Goal: Submit feedback/report problem: Submit feedback/report problem

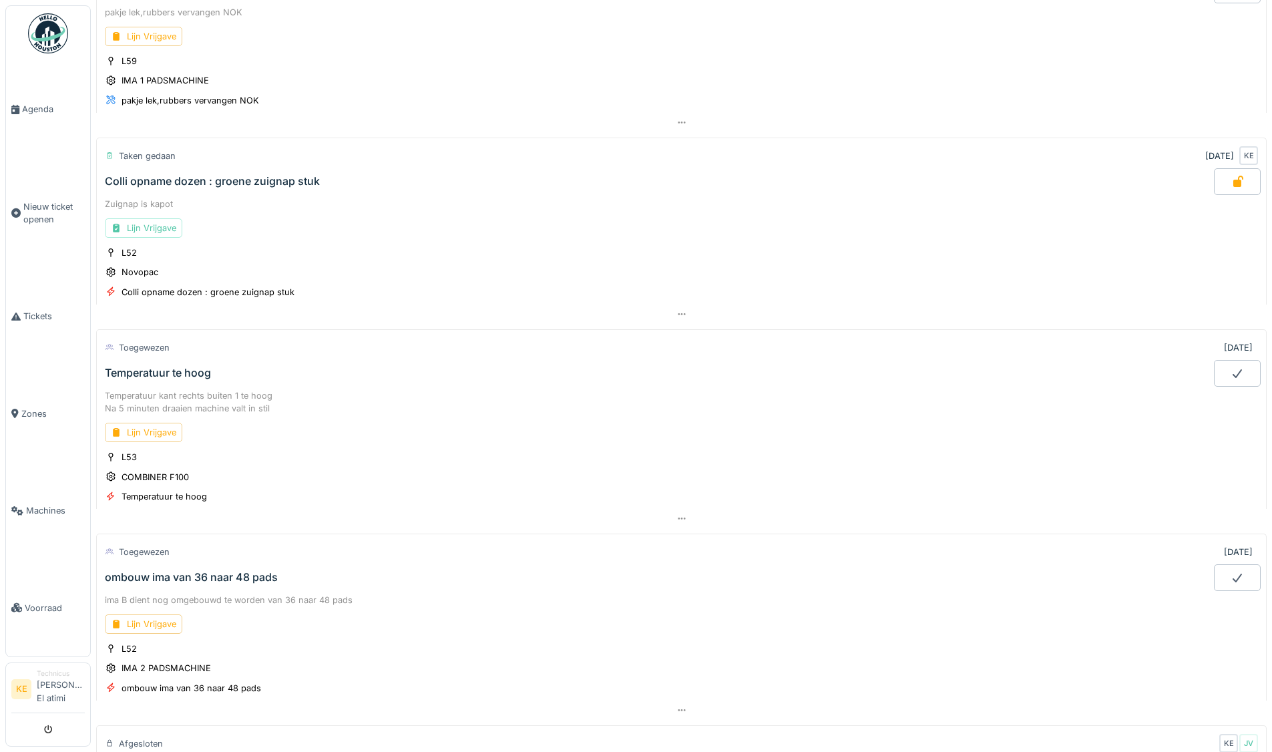
scroll to position [467, 0]
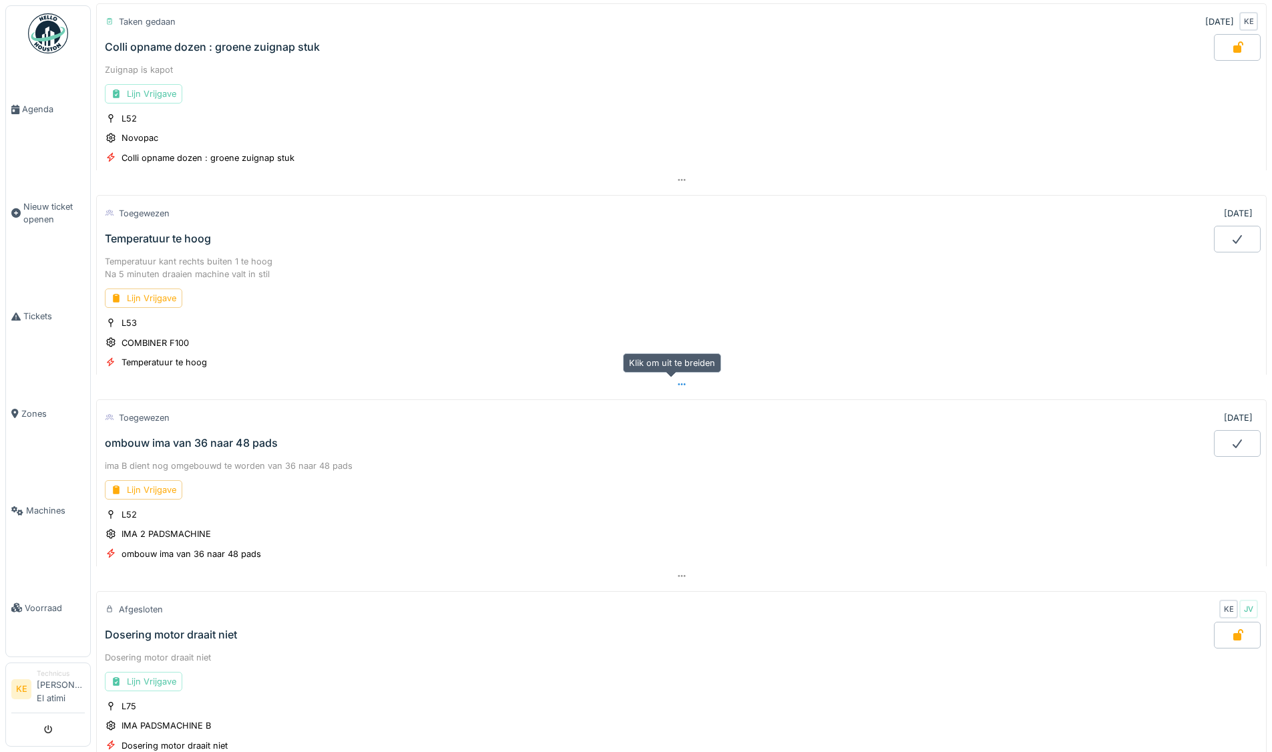
click at [676, 383] on icon at bounding box center [681, 384] width 11 height 9
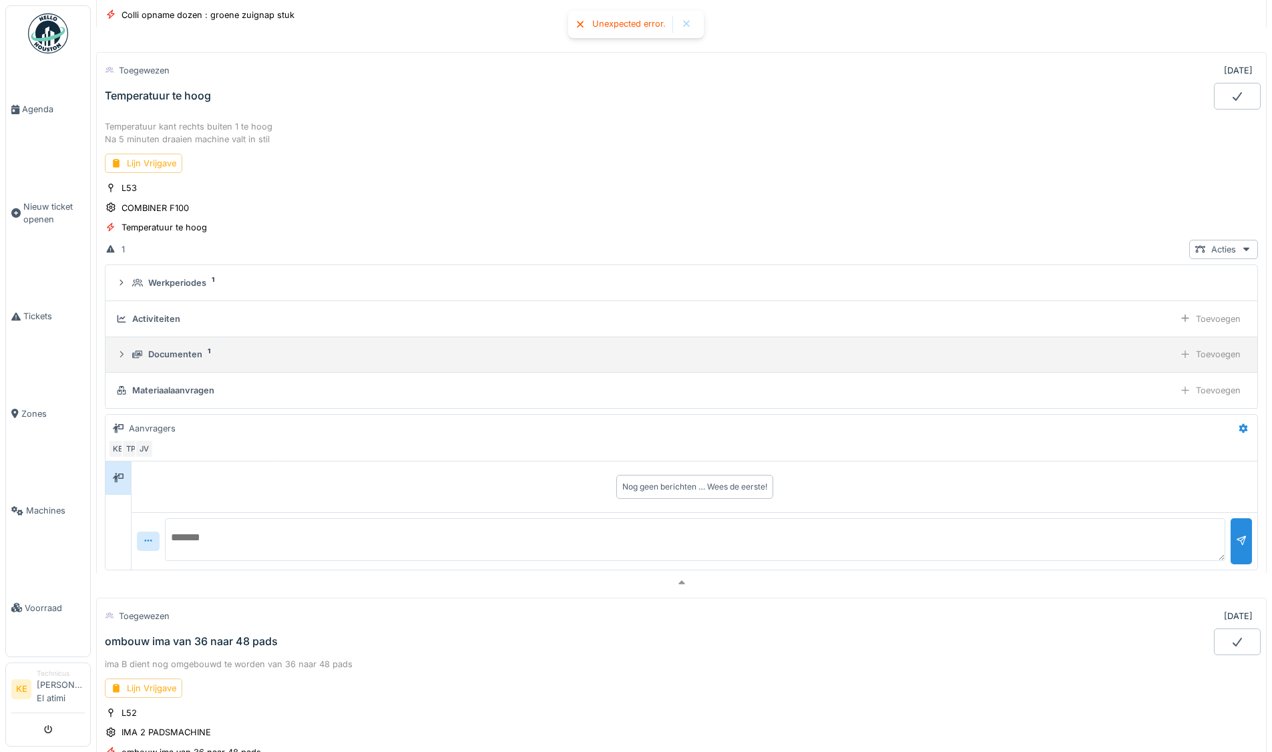
scroll to position [611, 0]
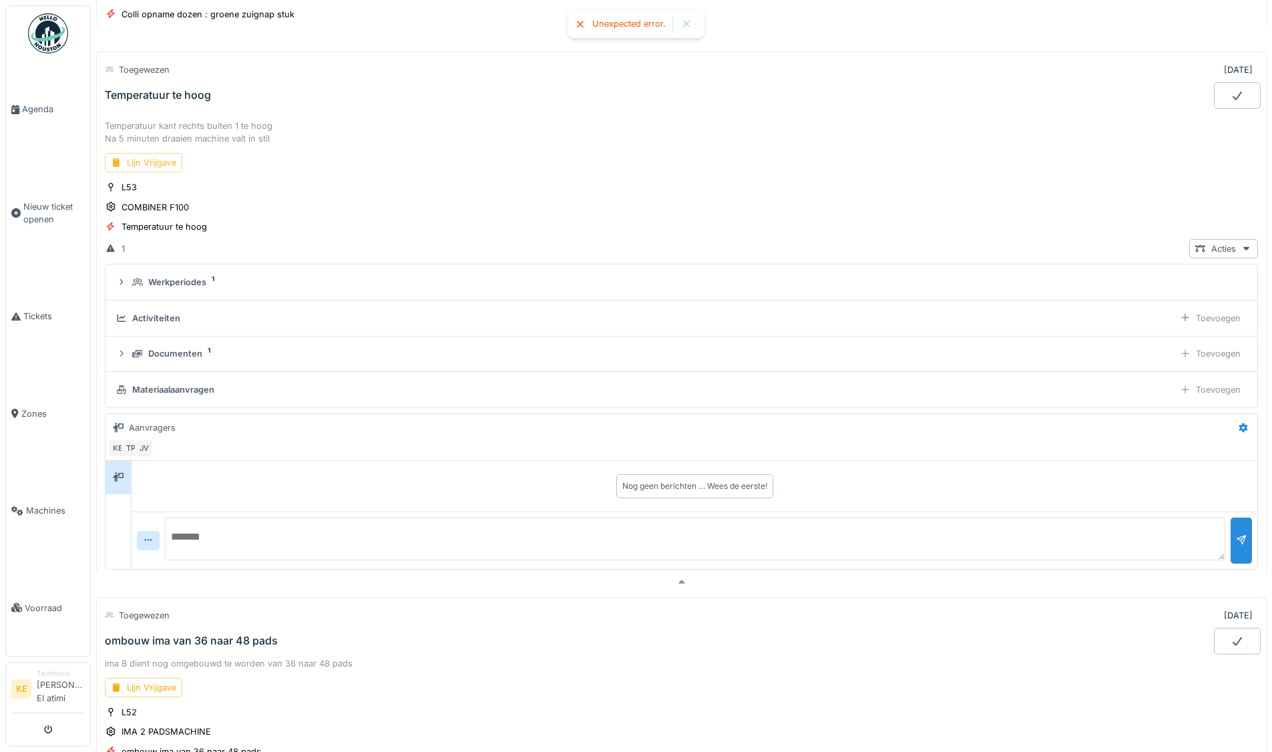
click at [164, 165] on div "Lijn Vrijgave" at bounding box center [143, 162] width 77 height 19
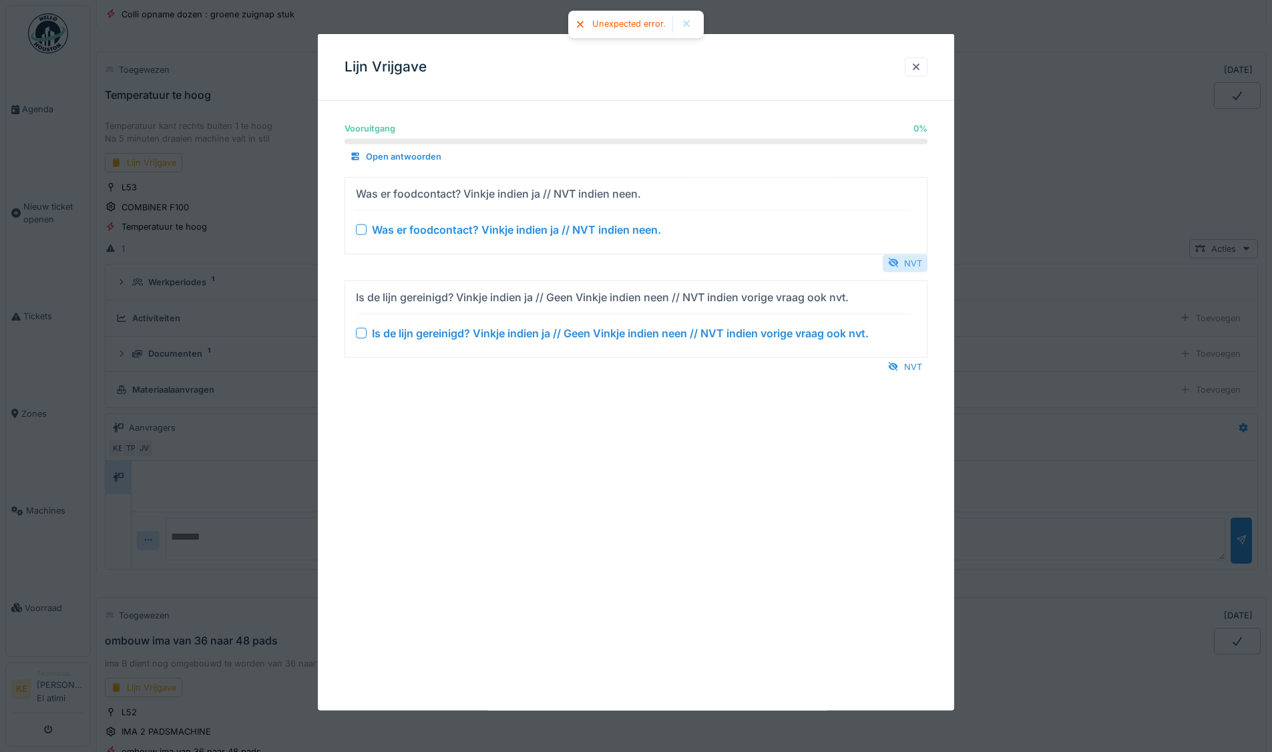
click at [911, 262] on div "NVT" at bounding box center [904, 263] width 45 height 18
click at [916, 364] on div "NVT" at bounding box center [904, 366] width 45 height 18
click at [921, 67] on div at bounding box center [915, 67] width 11 height 13
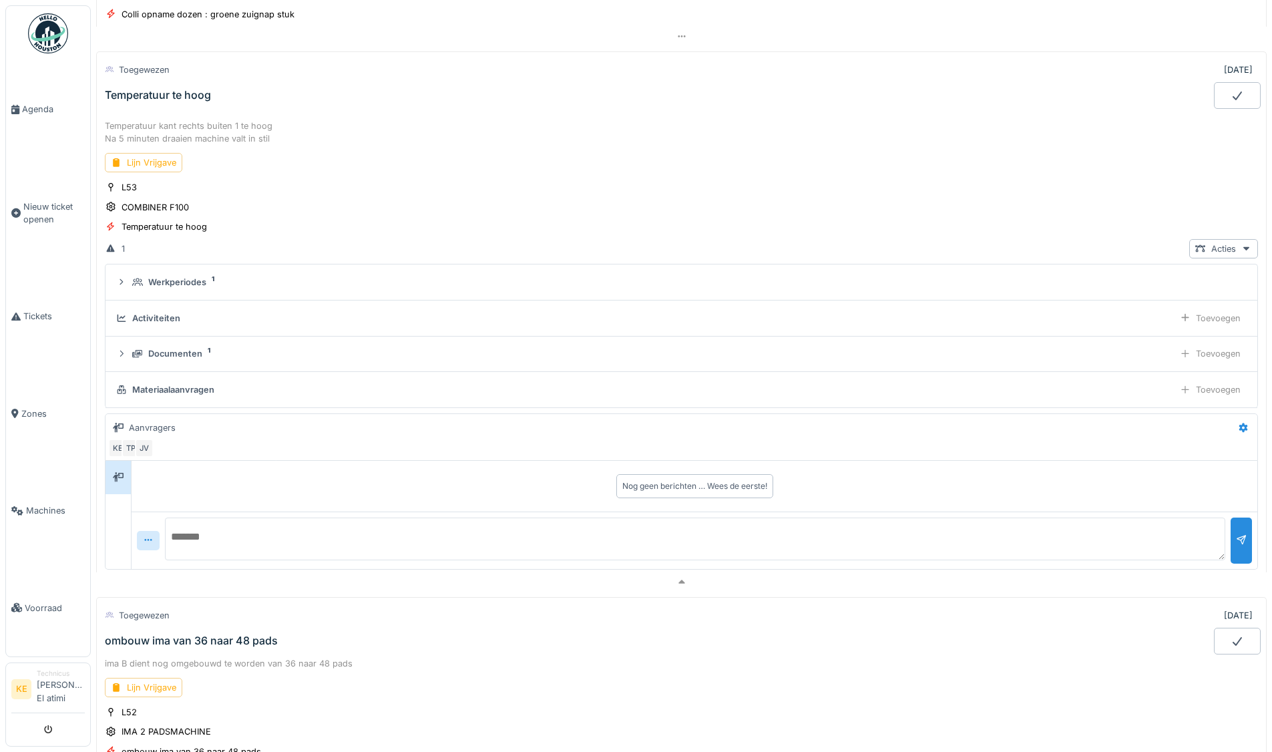
click at [1230, 91] on icon at bounding box center [1236, 95] width 13 height 11
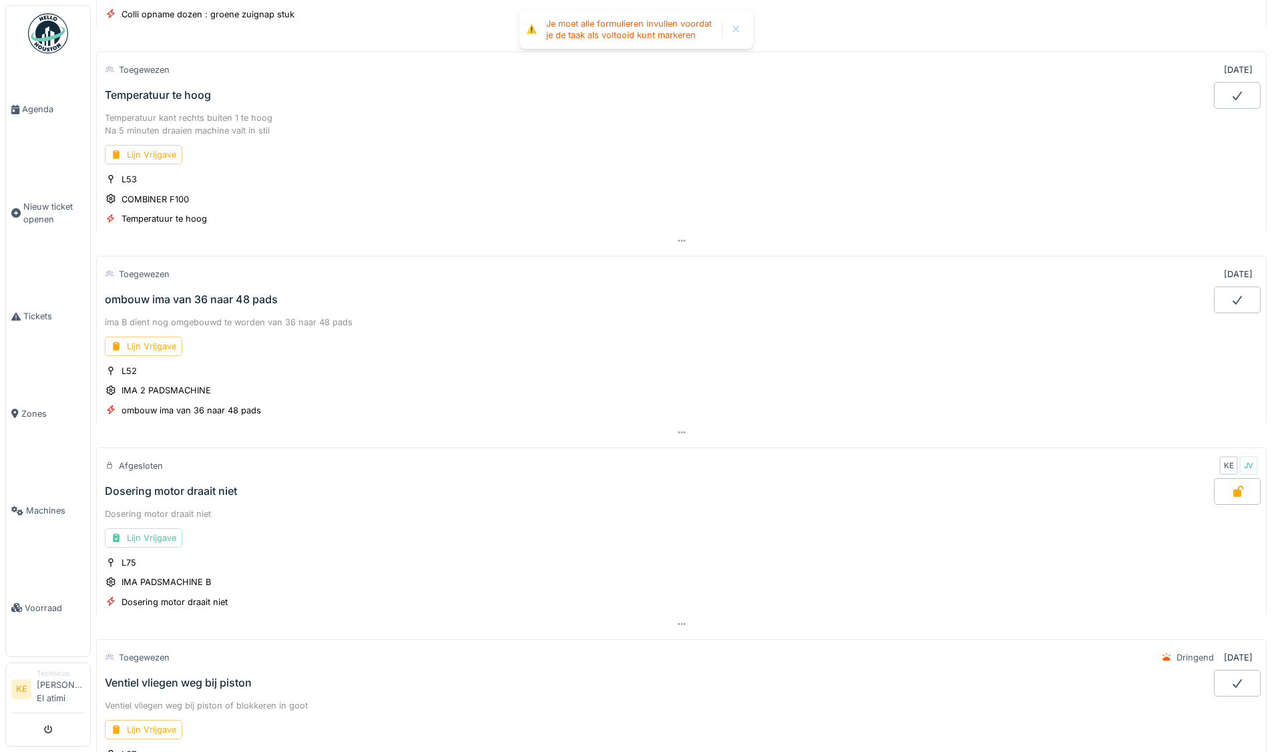
click at [1230, 97] on div at bounding box center [1237, 95] width 47 height 27
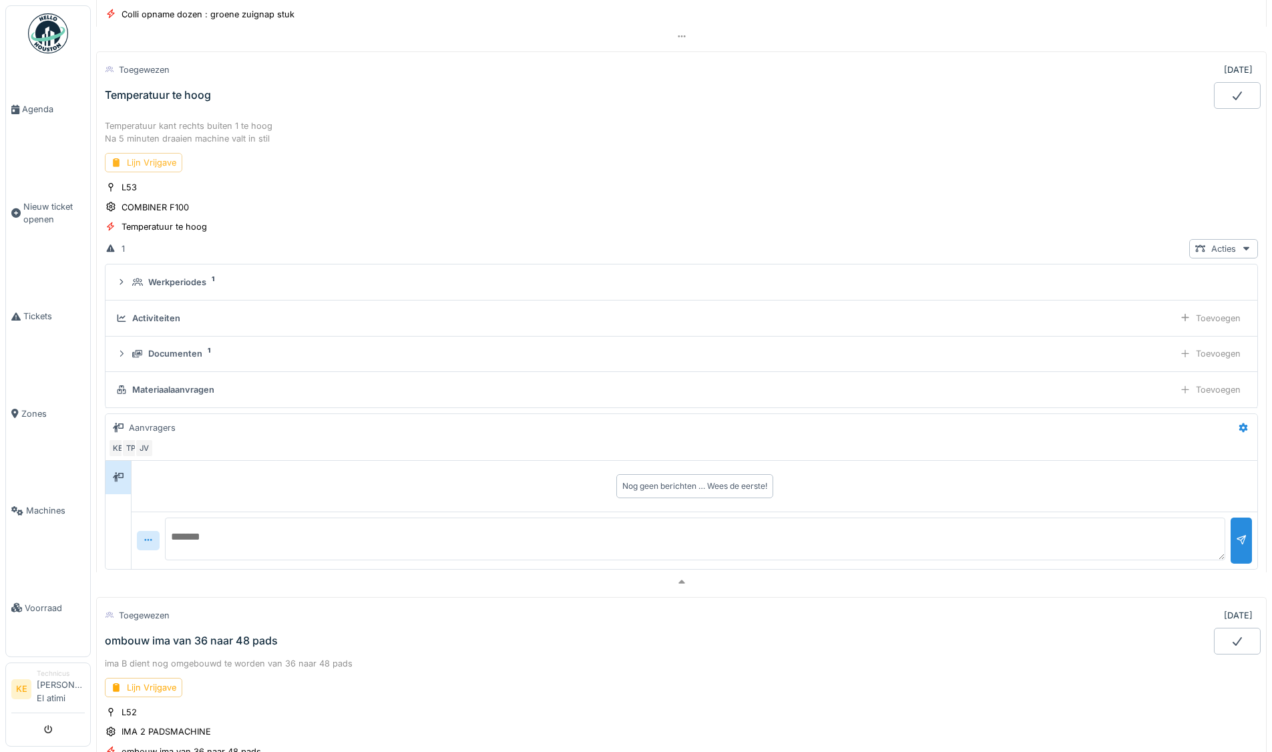
click at [146, 167] on div "Lijn Vrijgave" at bounding box center [143, 162] width 77 height 19
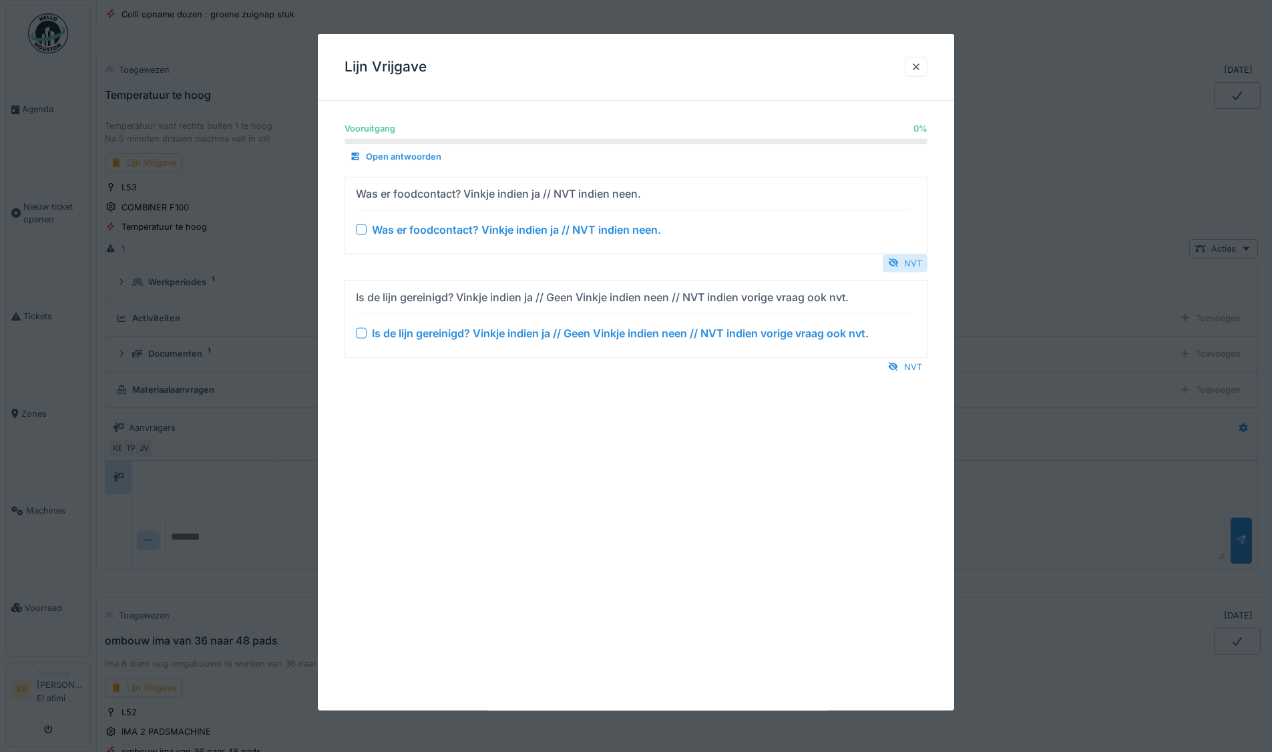
click at [910, 266] on div "NVT" at bounding box center [904, 263] width 45 height 18
click at [923, 365] on div "NVT" at bounding box center [904, 366] width 45 height 18
click at [905, 261] on div "NVT" at bounding box center [904, 263] width 45 height 18
click at [921, 64] on div at bounding box center [915, 67] width 11 height 13
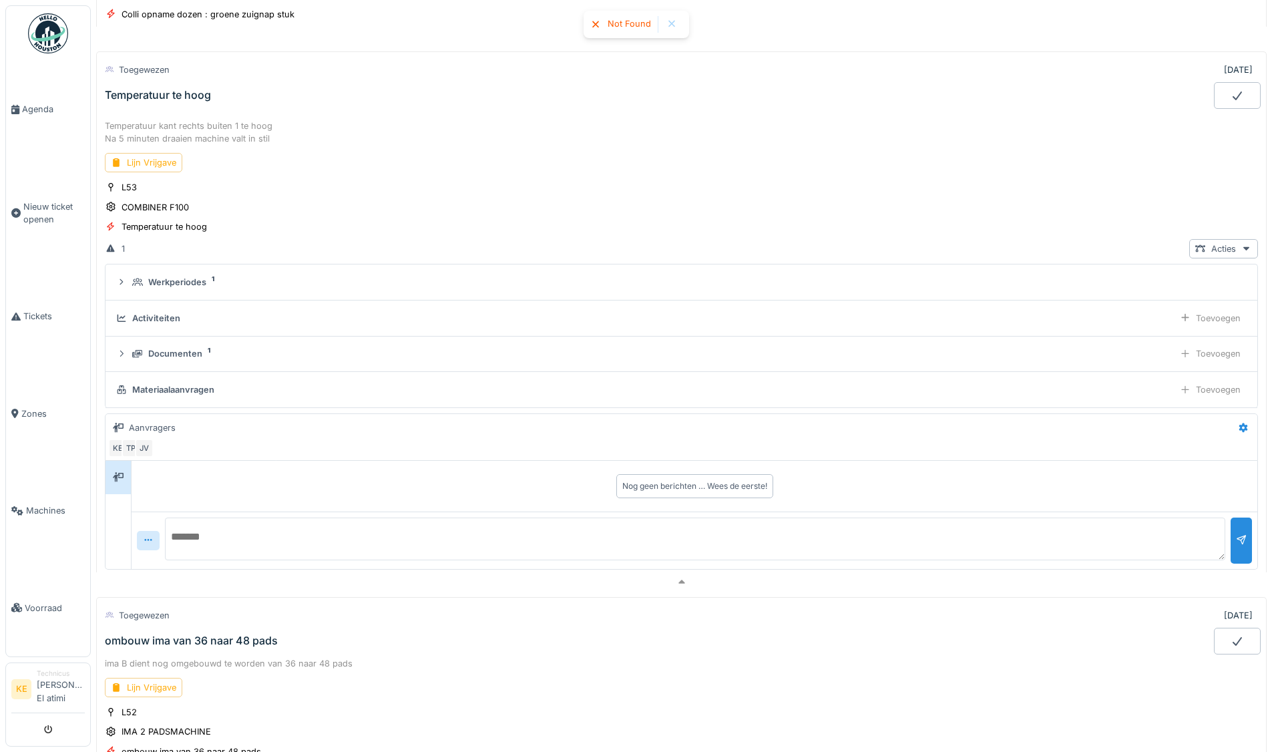
click at [38, 33] on img at bounding box center [48, 33] width 40 height 40
click at [37, 32] on img at bounding box center [48, 33] width 40 height 40
click at [53, 29] on img at bounding box center [48, 33] width 40 height 40
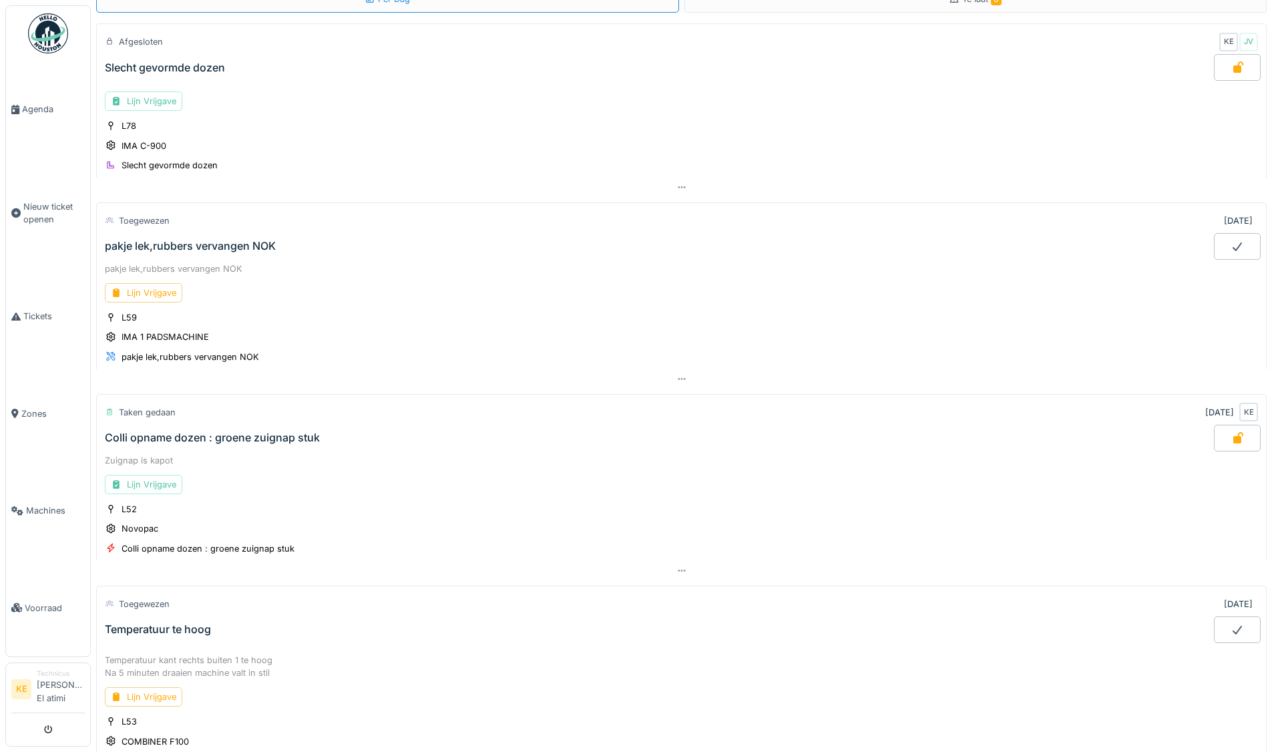
scroll to position [0, 0]
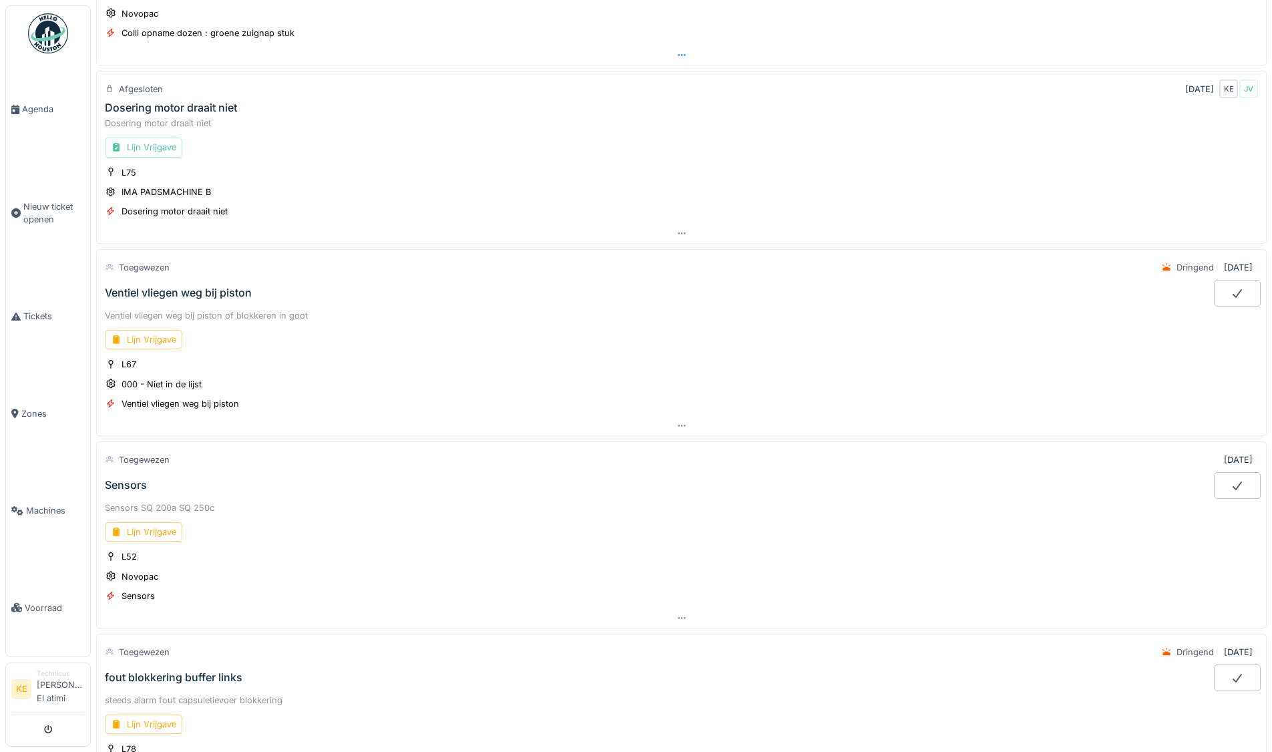
scroll to position [601, 0]
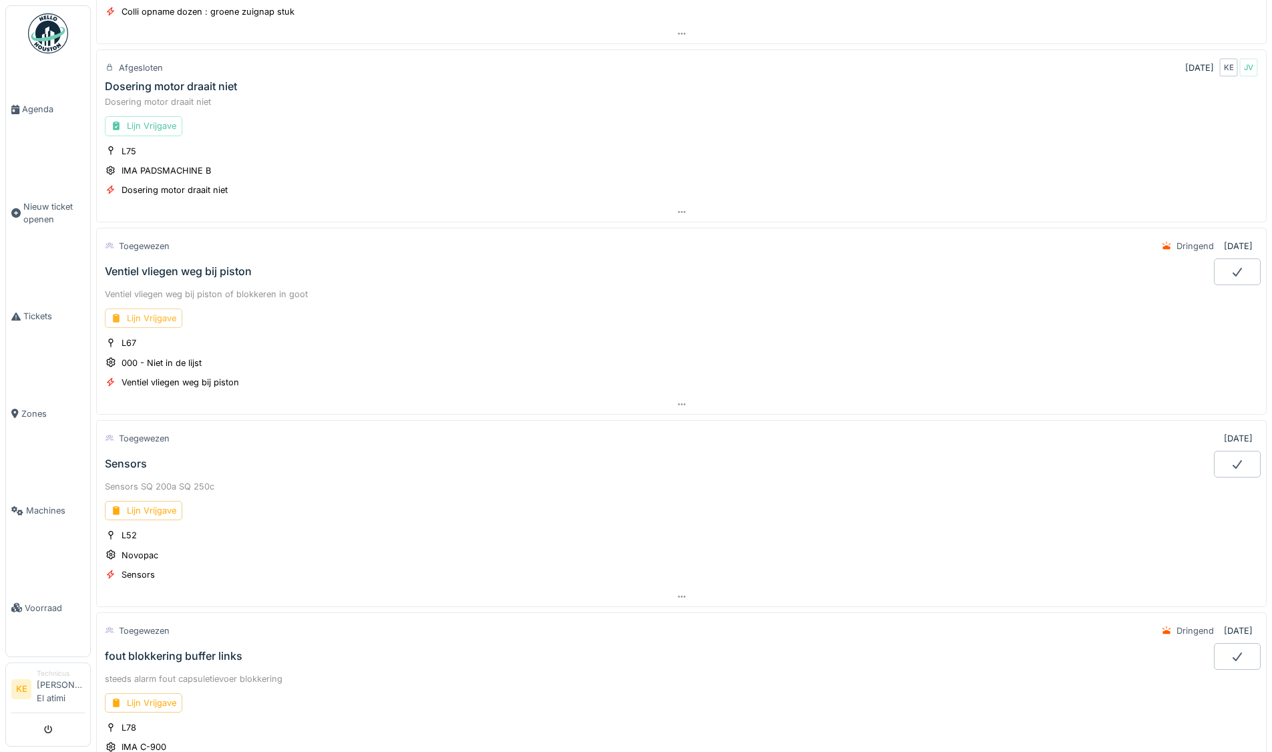
click at [160, 314] on div "Lijn Vrijgave" at bounding box center [143, 317] width 77 height 19
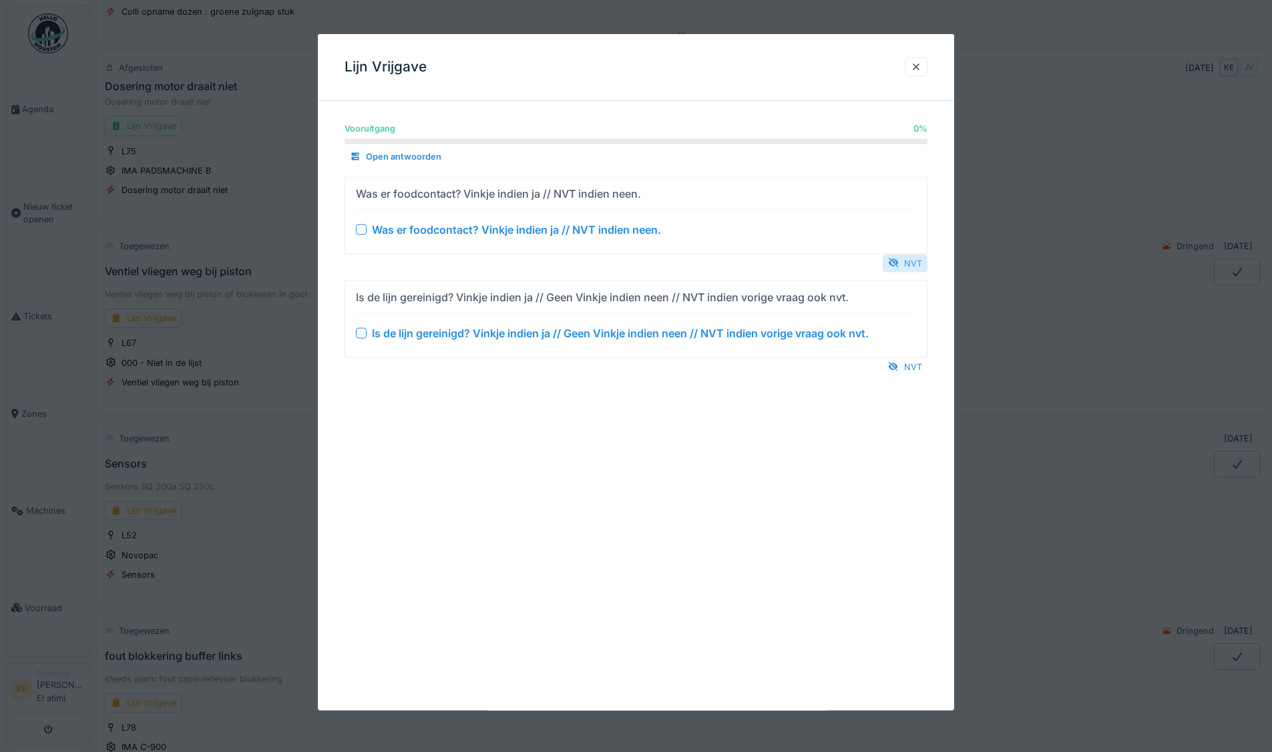
click at [912, 267] on div "NVT" at bounding box center [904, 263] width 45 height 18
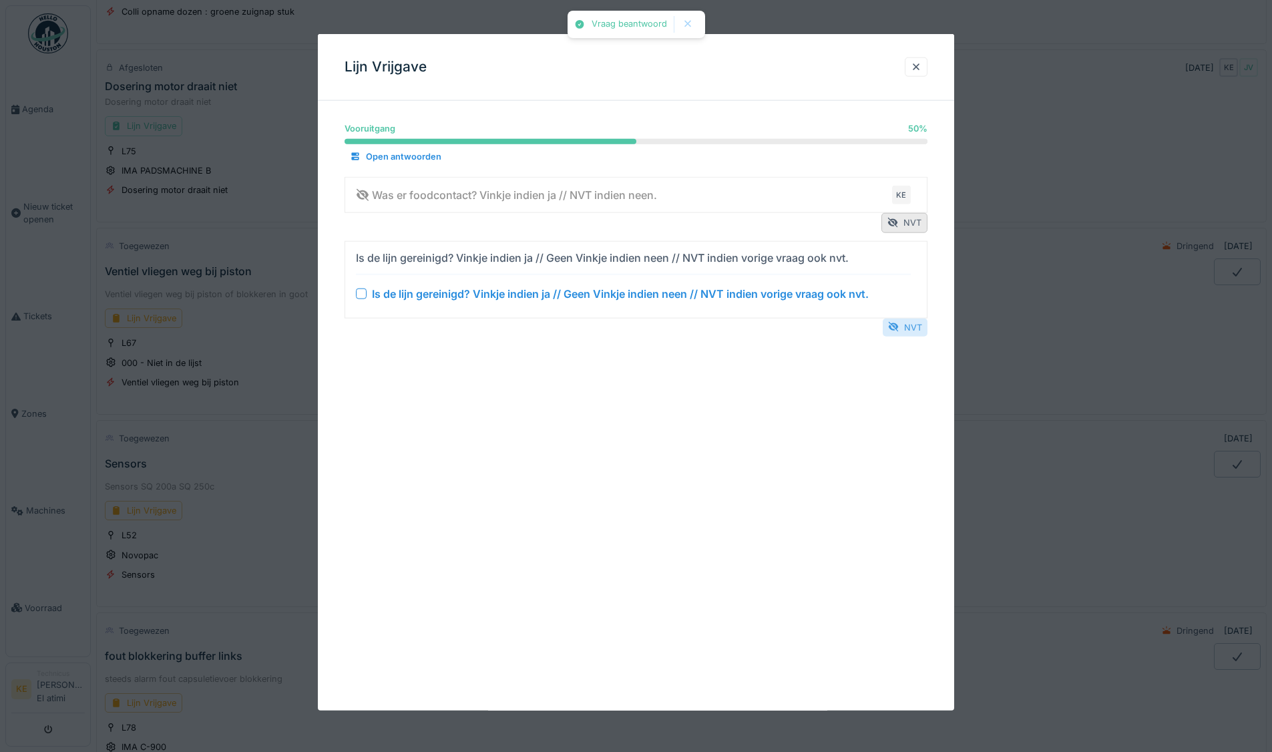
click at [914, 328] on div "NVT" at bounding box center [904, 327] width 45 height 18
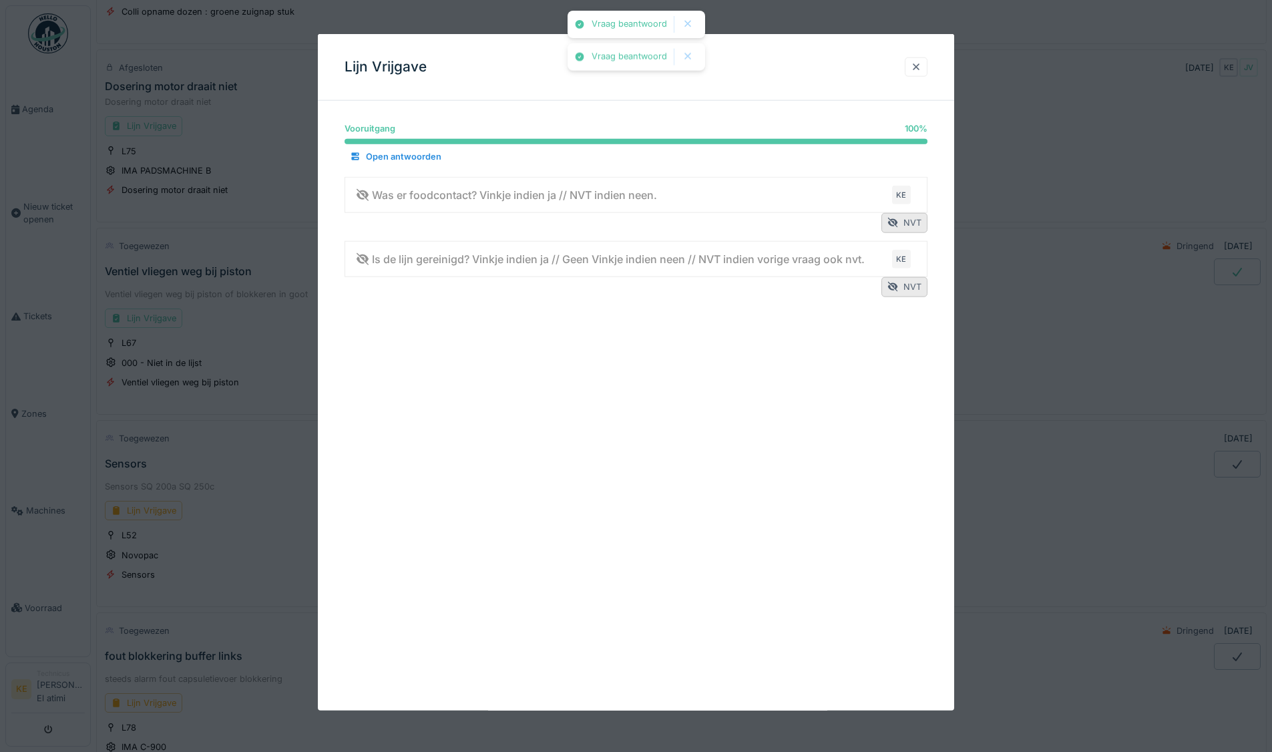
click at [919, 62] on div at bounding box center [915, 67] width 11 height 13
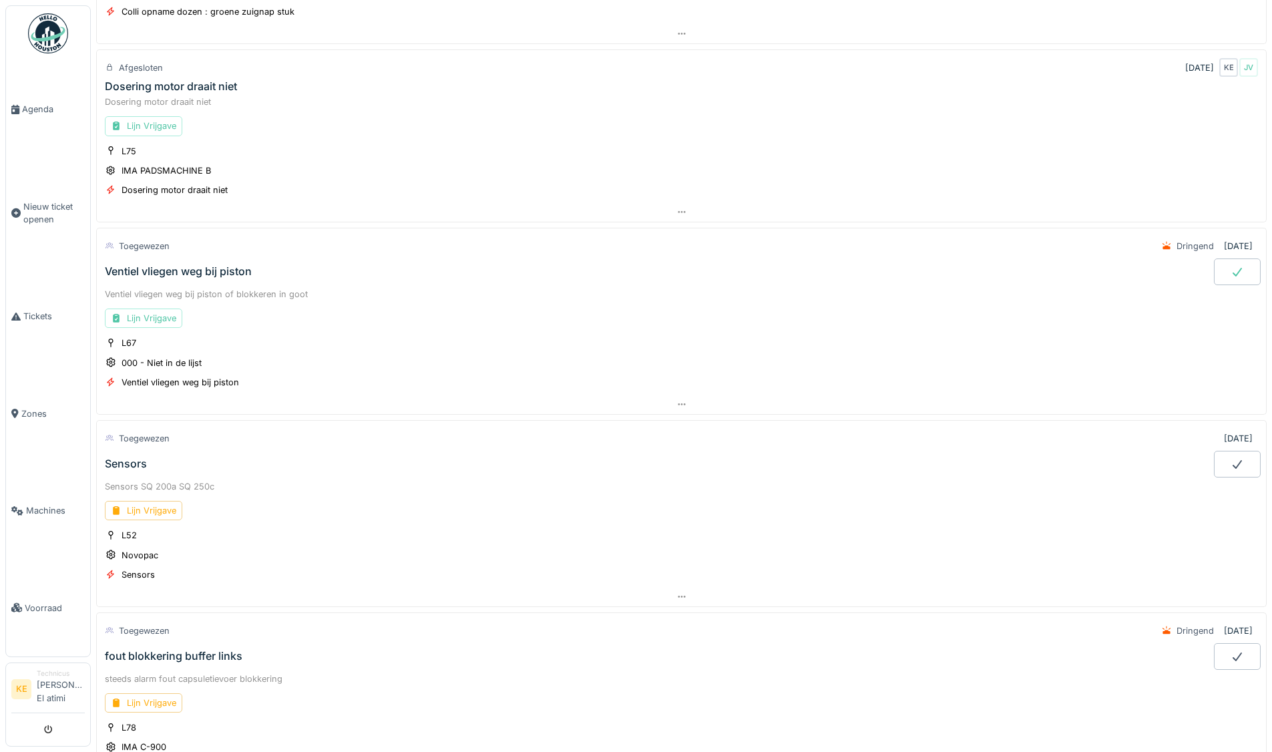
drag, startPoint x: 1215, startPoint y: 264, endPoint x: 1199, endPoint y: 270, distance: 16.7
click at [1216, 264] on div at bounding box center [1237, 271] width 47 height 27
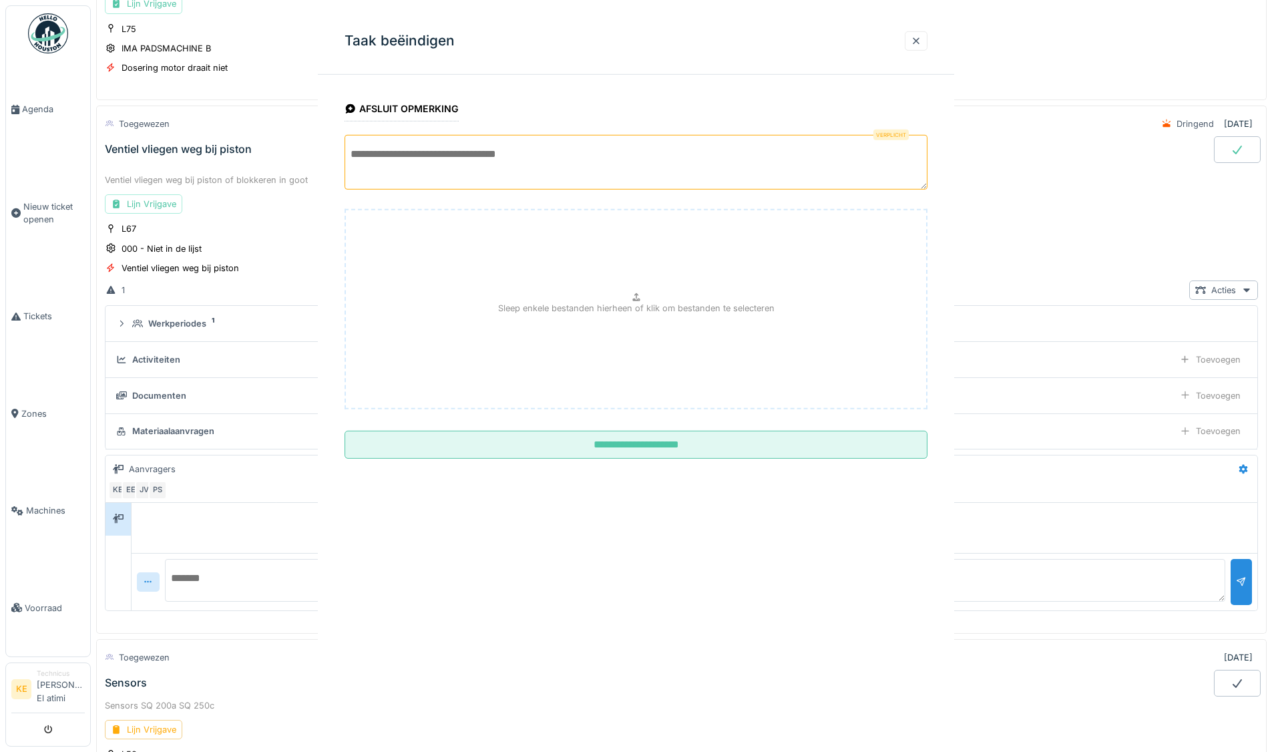
scroll to position [775, 0]
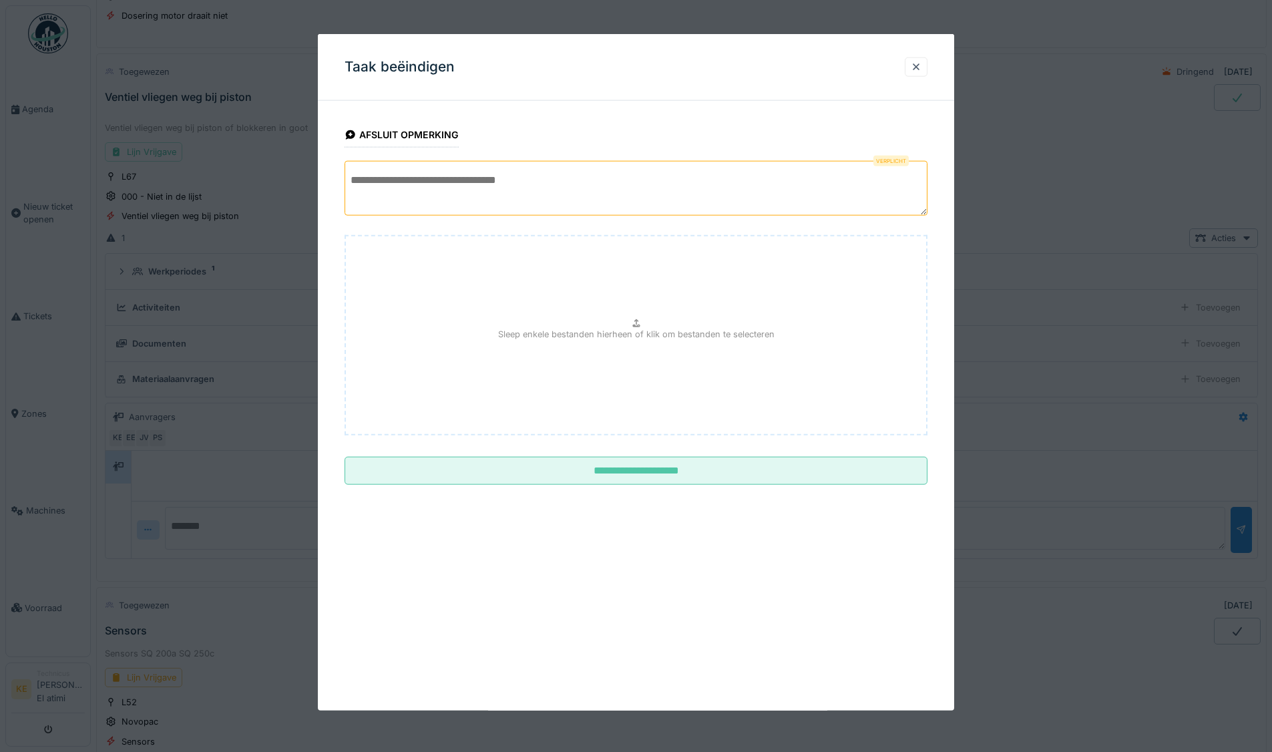
click at [485, 185] on textarea at bounding box center [635, 188] width 583 height 55
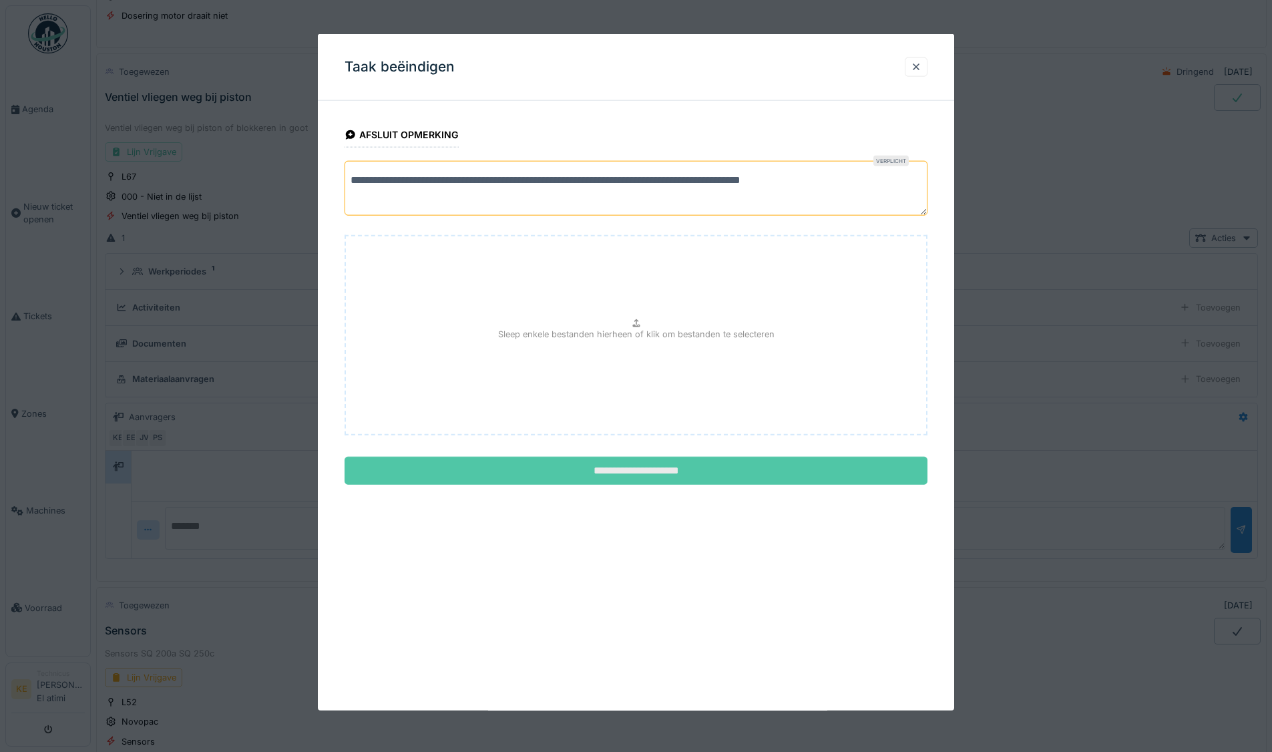
type textarea "**********"
click at [612, 465] on input "**********" at bounding box center [635, 471] width 583 height 28
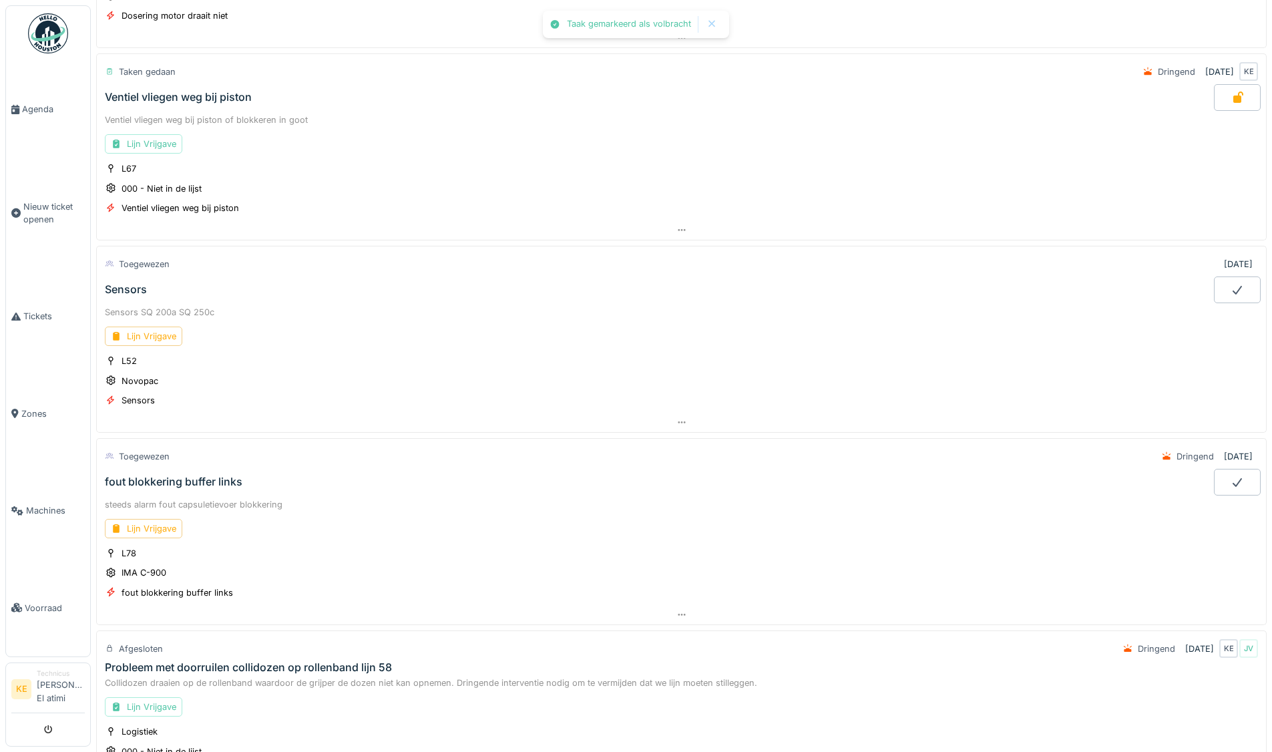
click at [43, 39] on img at bounding box center [48, 33] width 40 height 40
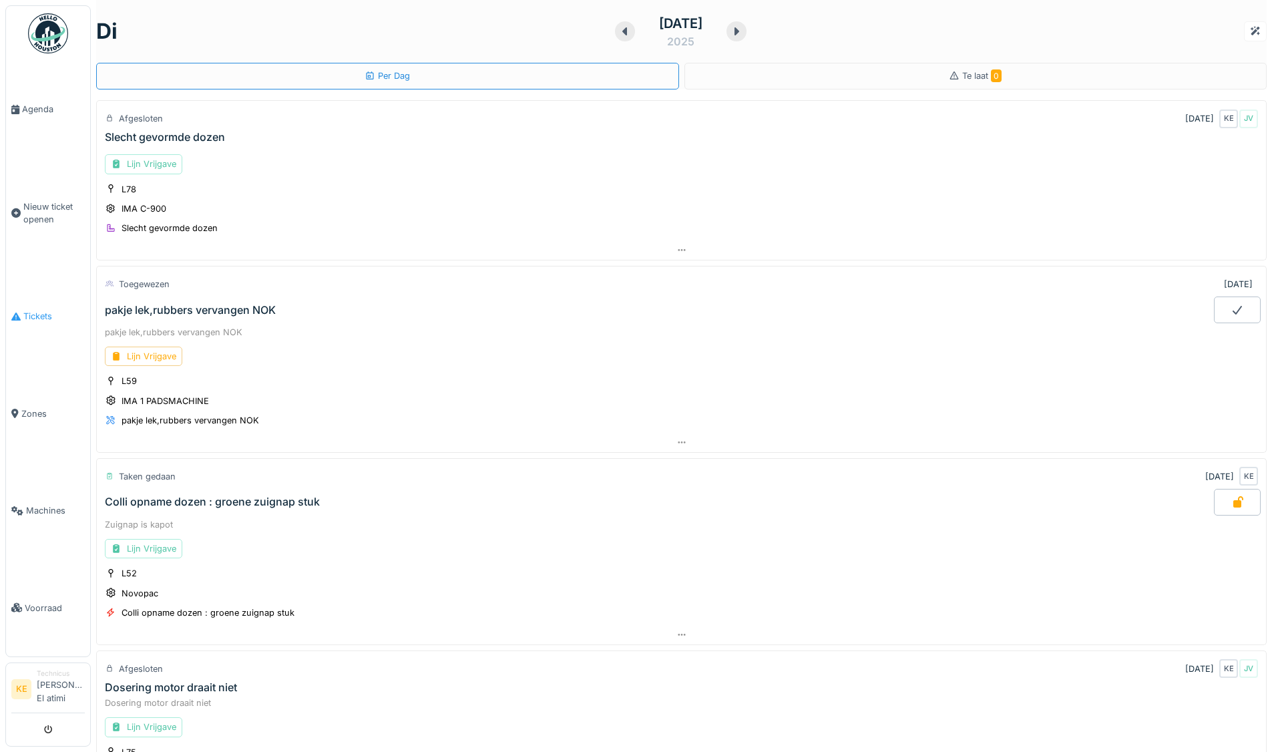
click at [37, 312] on span "Tickets" at bounding box center [53, 316] width 61 height 13
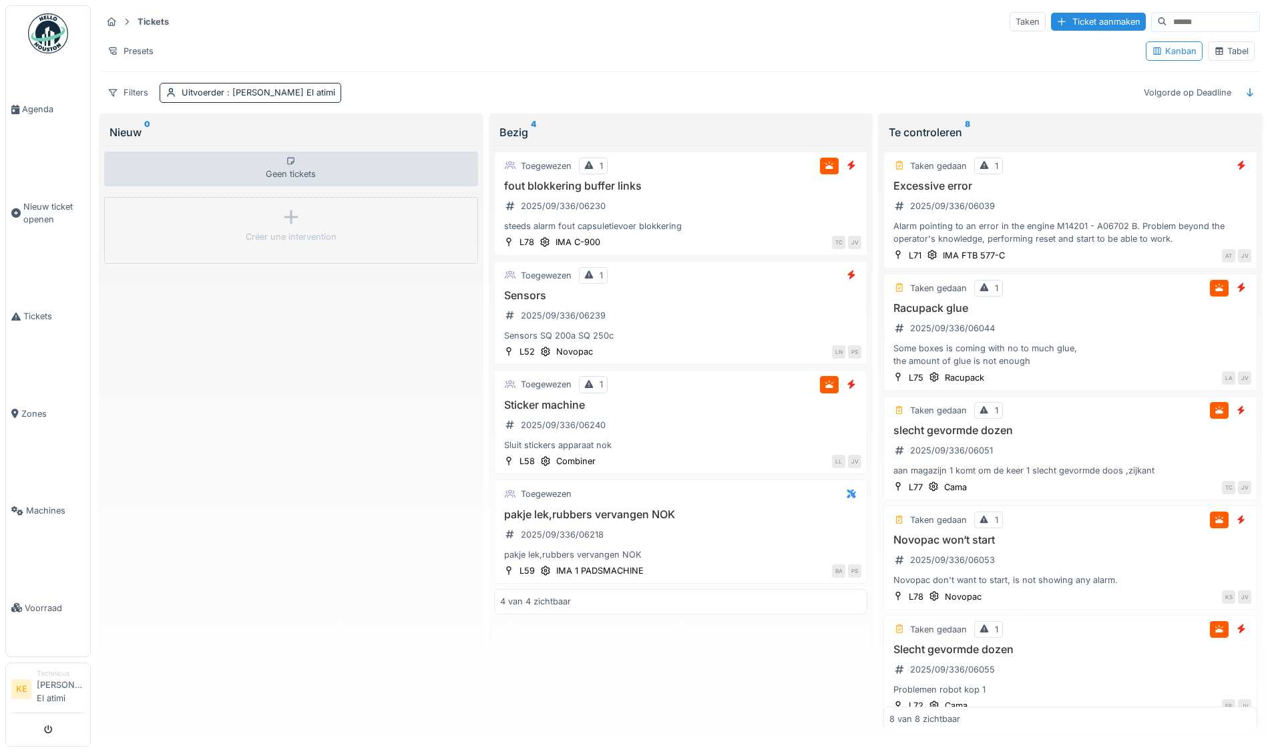
click at [1236, 50] on div "Tabel" at bounding box center [1231, 51] width 35 height 13
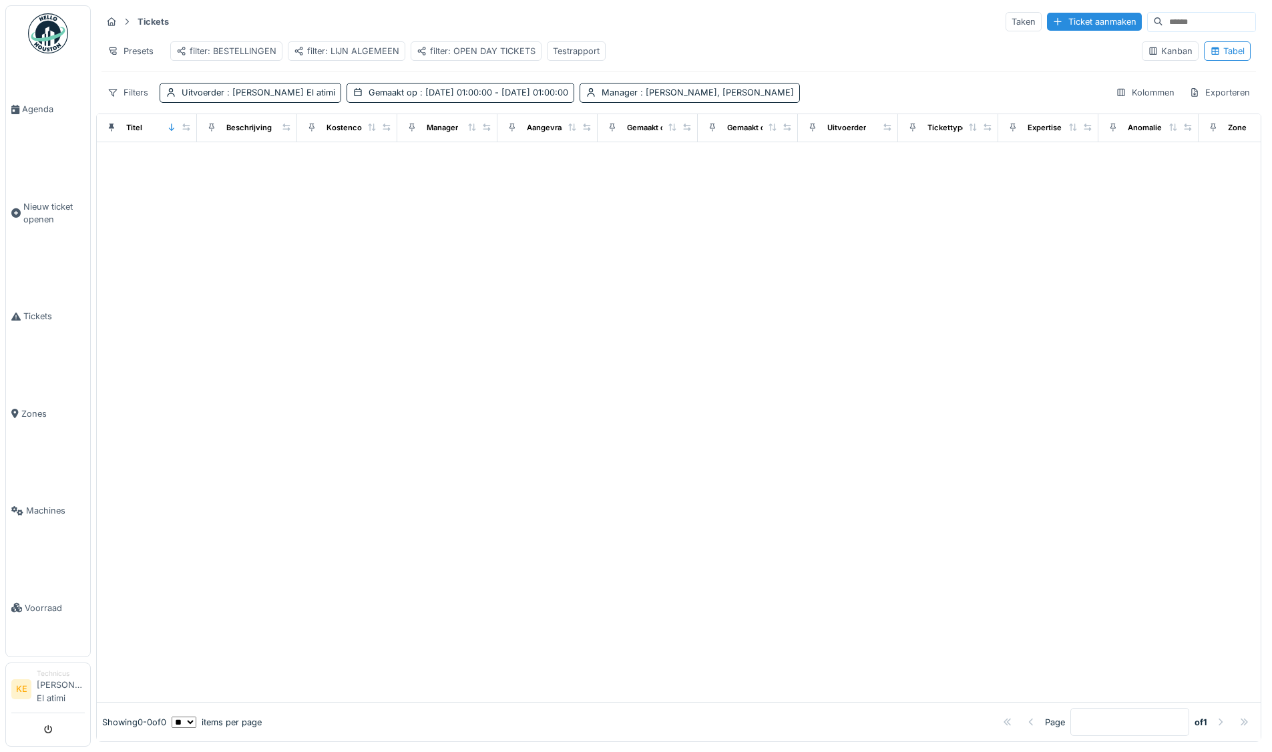
click at [467, 51] on div "filter: OPEN DAY TICKETS" at bounding box center [476, 51] width 119 height 13
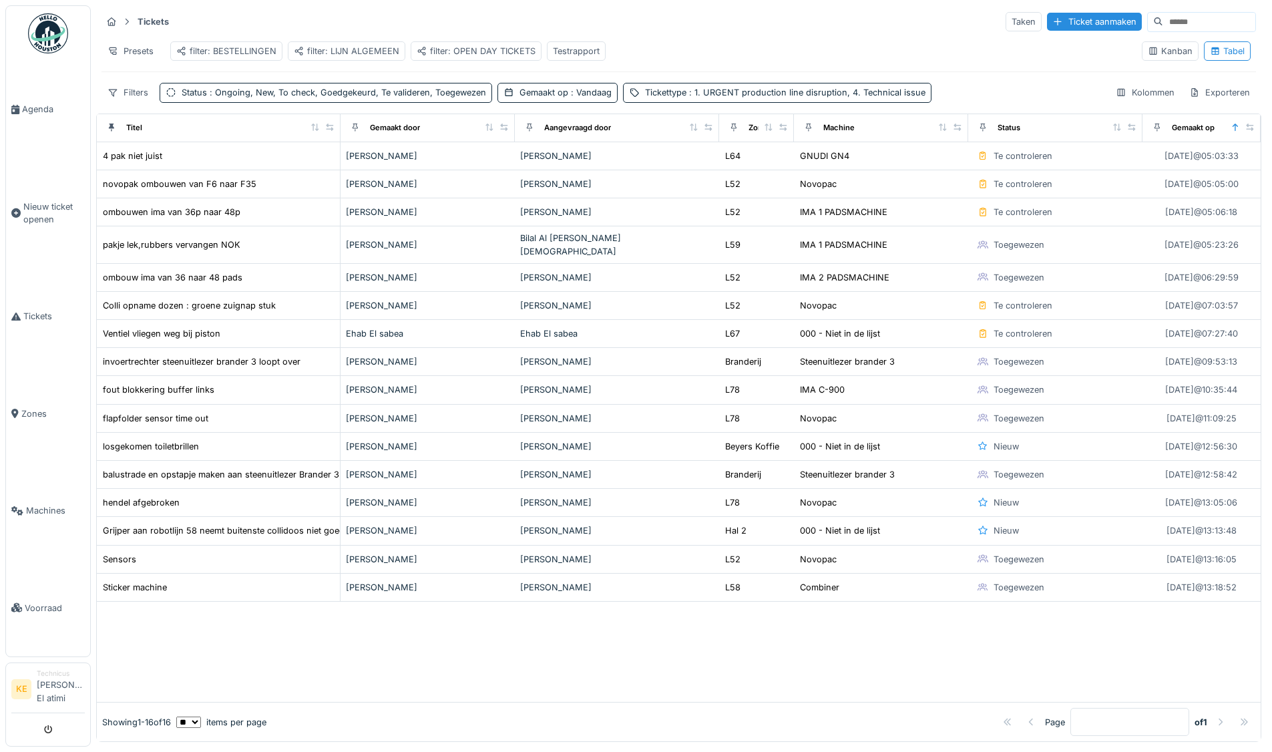
click at [50, 39] on img at bounding box center [48, 33] width 40 height 40
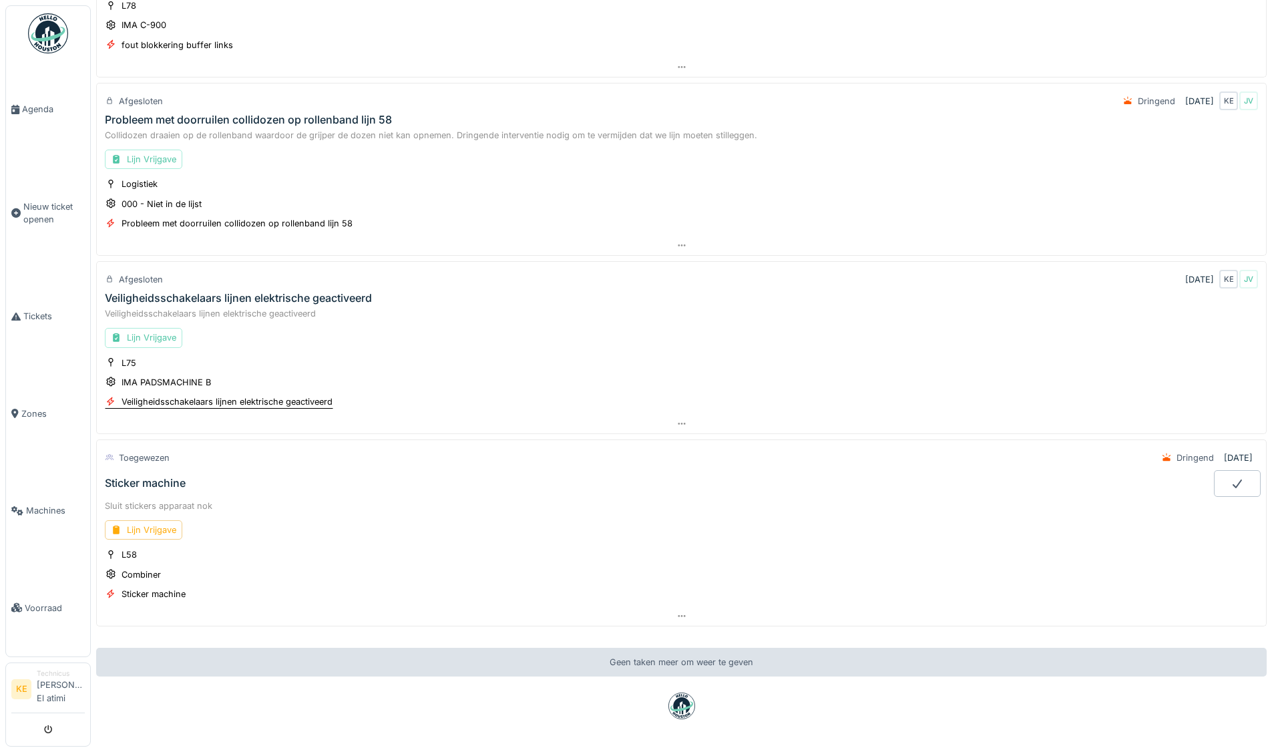
scroll to position [1335, 0]
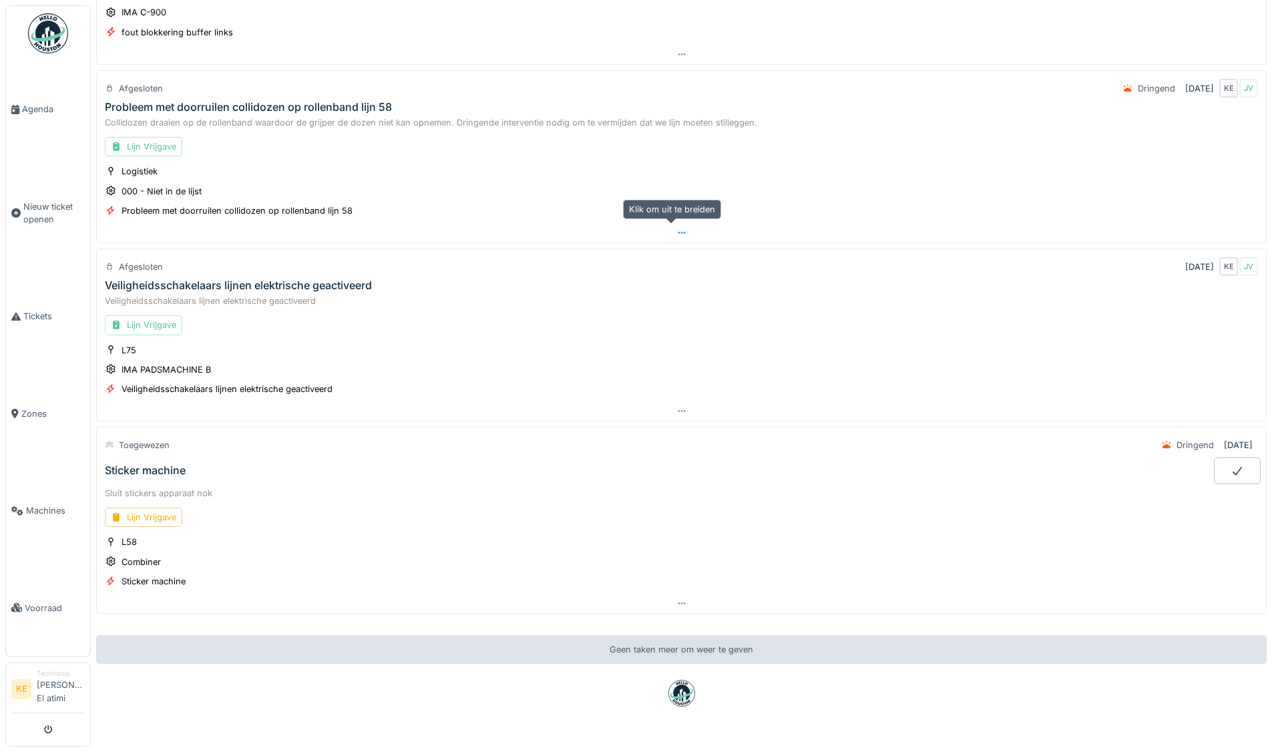
click at [426, 234] on div at bounding box center [681, 232] width 1169 height 19
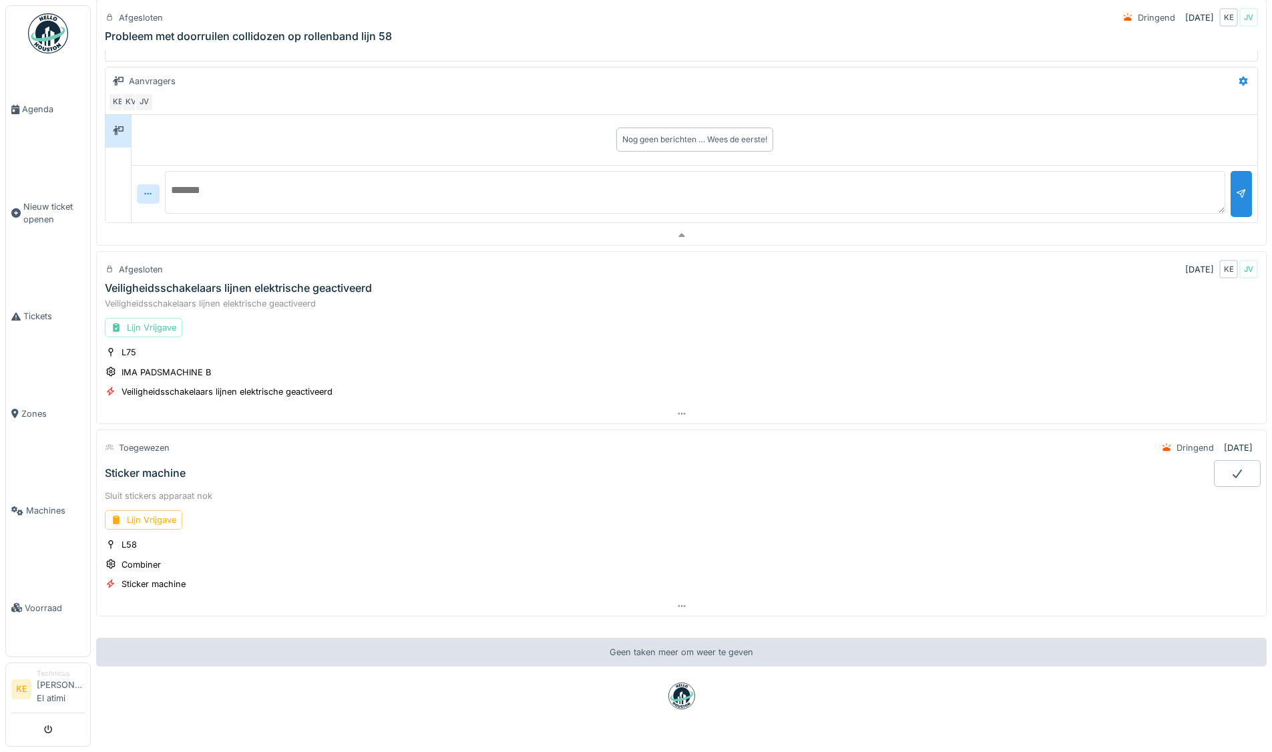
scroll to position [1713, 0]
